Goal: Information Seeking & Learning: Learn about a topic

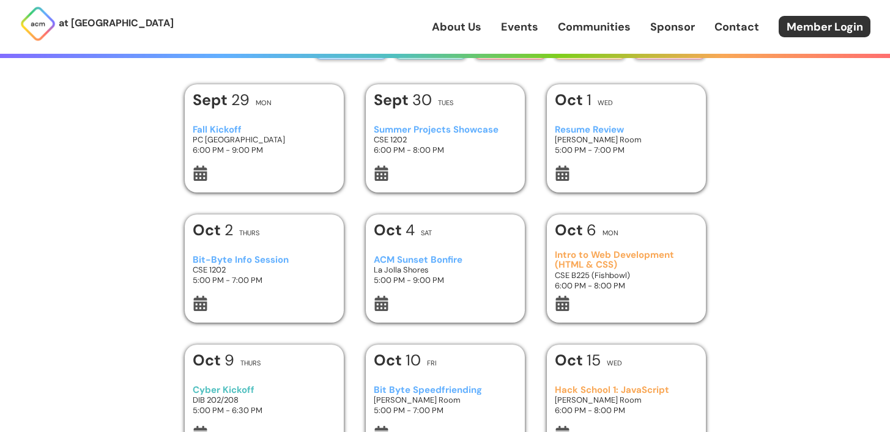
scroll to position [35, 0]
click at [256, 113] on div "[DATE] Mon" at bounding box center [264, 102] width 143 height 22
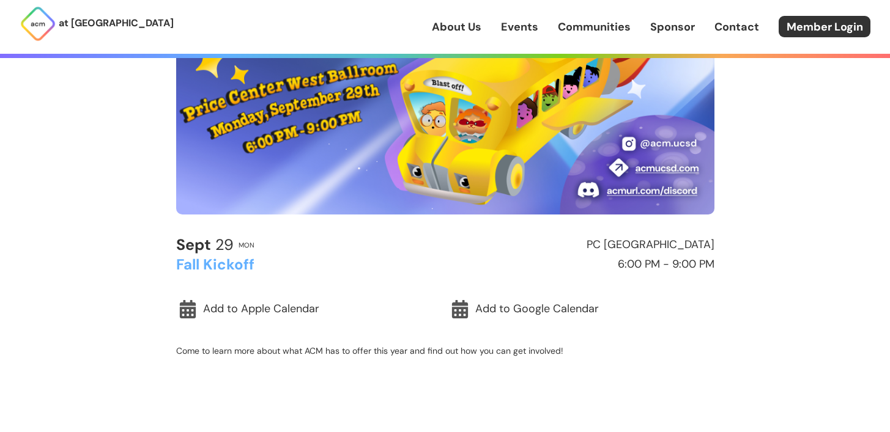
scroll to position [213, 0]
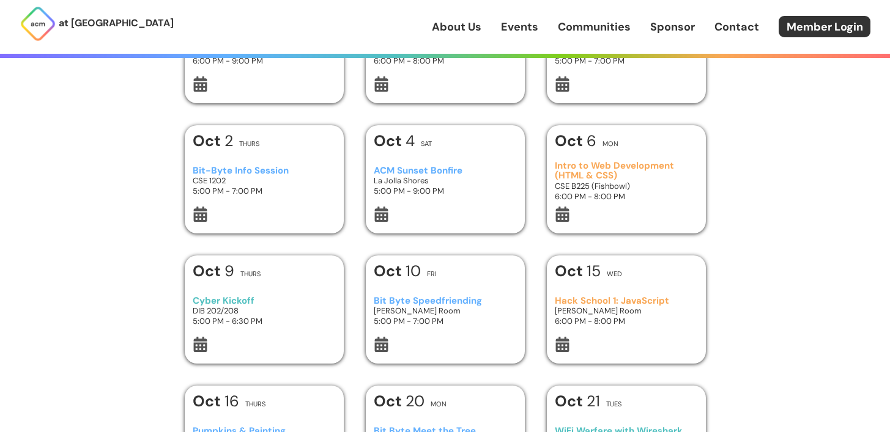
scroll to position [128, 0]
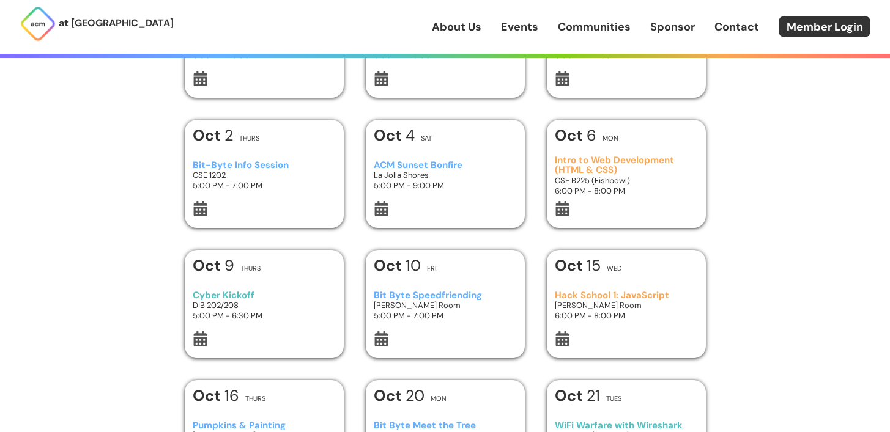
click at [298, 147] on div "[DATE] Thurs" at bounding box center [264, 139] width 143 height 22
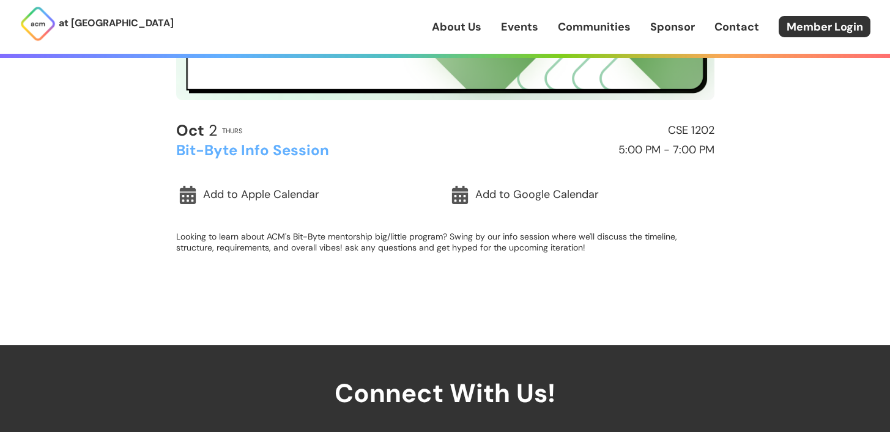
scroll to position [339, 0]
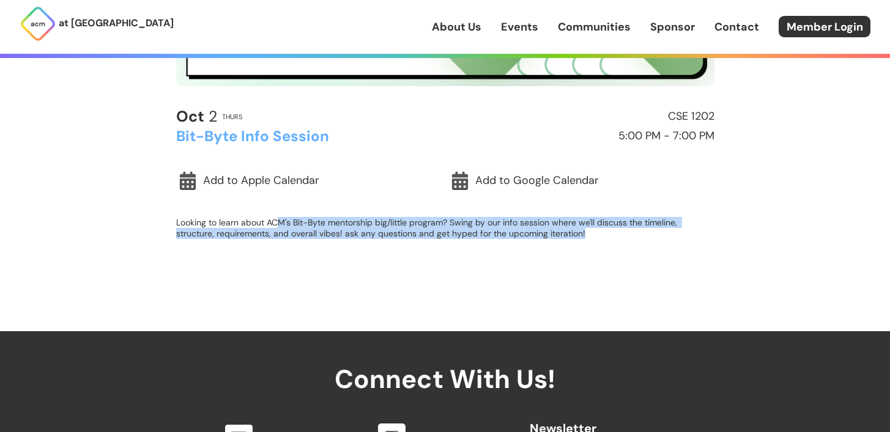
drag, startPoint x: 276, startPoint y: 224, endPoint x: 311, endPoint y: 254, distance: 46.8
click at [311, 254] on div "[DATE] Thurs CSE 1202 Bit-Byte Info Session 5:00 PM - 7:00 PM Add to Apple Cale…" at bounding box center [445, 181] width 538 height 147
